Goal: Check status: Check status

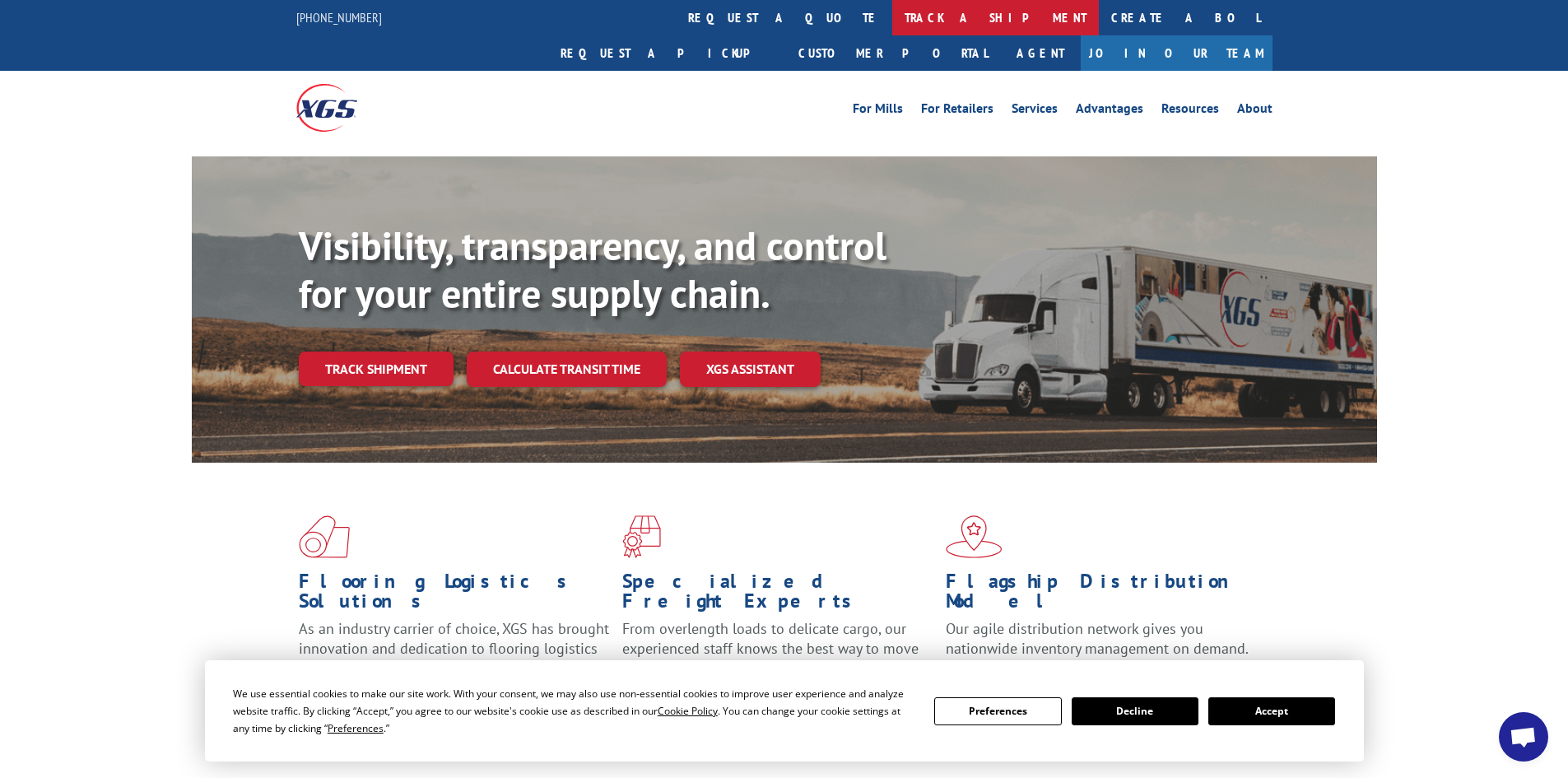
click at [892, 22] on link "track a shipment" at bounding box center [995, 18] width 206 height 35
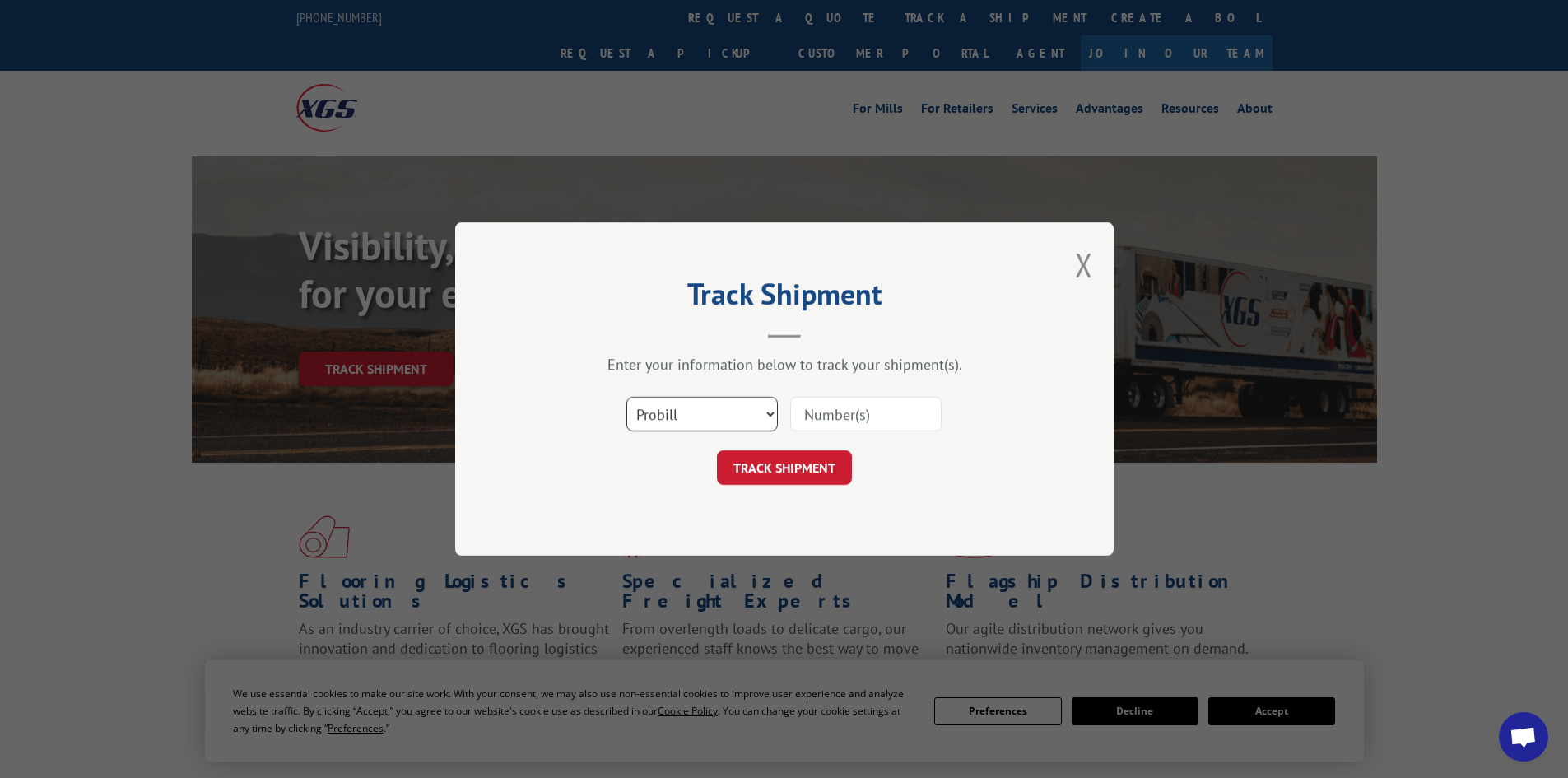
click at [714, 404] on select "Select category... Probill BOL PO" at bounding box center [702, 414] width 151 height 34
select select "po"
click at [627, 397] on select "Select category... Probill BOL PO" at bounding box center [702, 414] width 151 height 34
click at [836, 410] on input at bounding box center [866, 414] width 151 height 34
paste input "88504125"
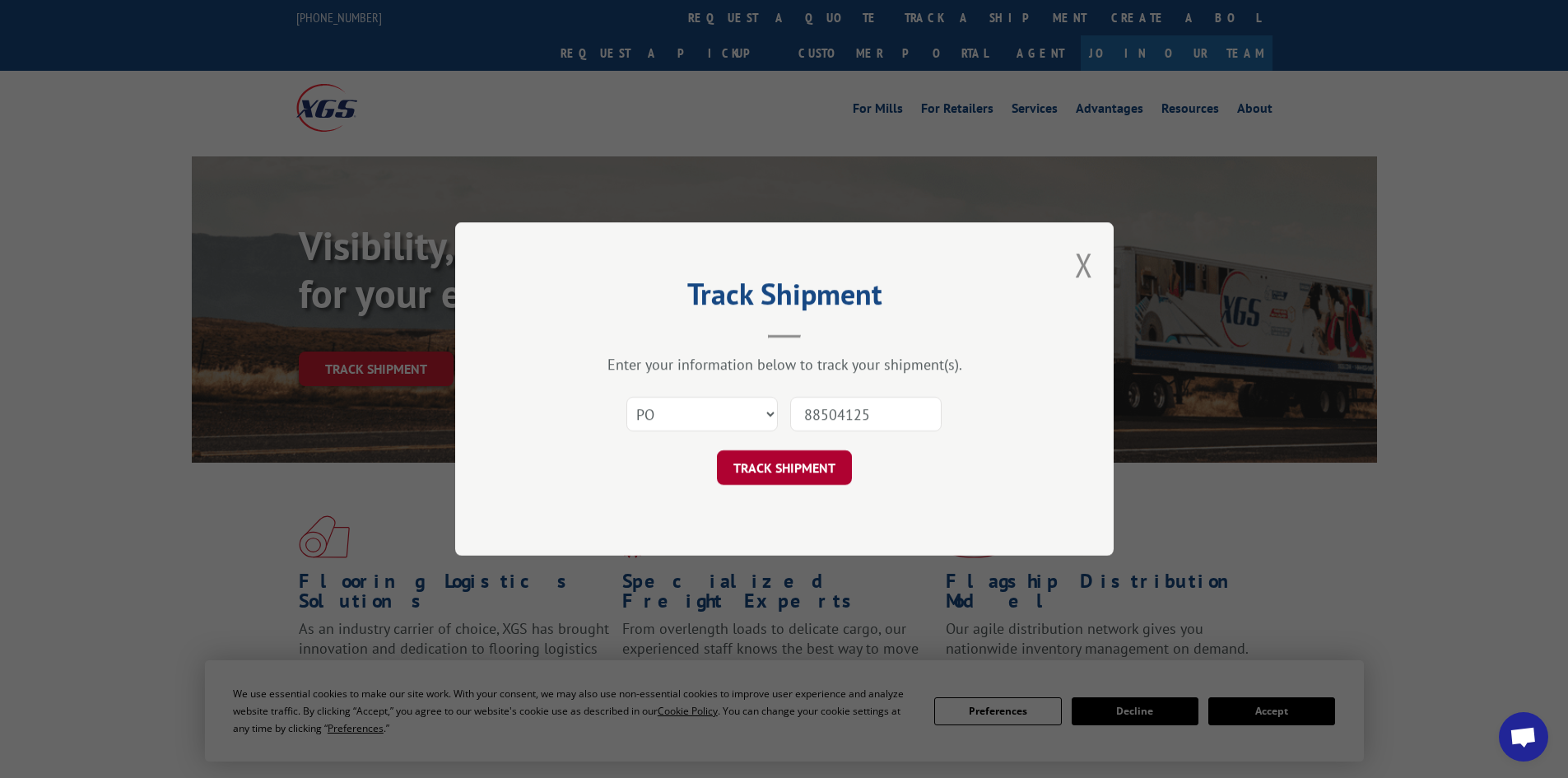
type input "88504125"
click at [814, 474] on button "TRACK SHIPMENT" at bounding box center [784, 467] width 135 height 34
